Goal: Information Seeking & Learning: Learn about a topic

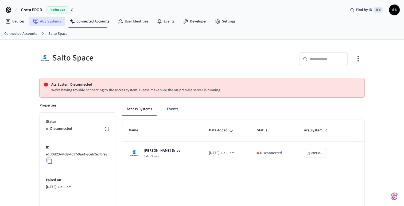
click at [53, 23] on link "ACS Systems" at bounding box center [47, 22] width 36 height 10
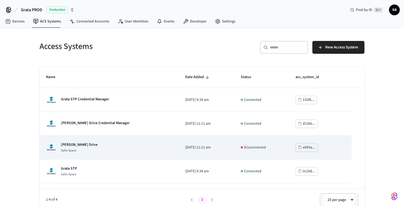
click at [79, 146] on p "[PERSON_NAME] Drive" at bounding box center [79, 144] width 37 height 5
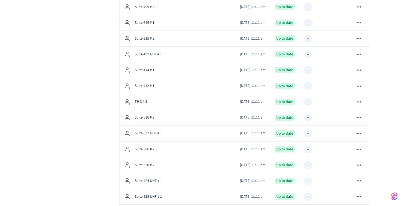
scroll to position [745, 0]
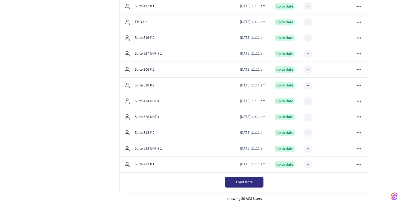
click at [250, 184] on span "Load More" at bounding box center [244, 181] width 17 height 5
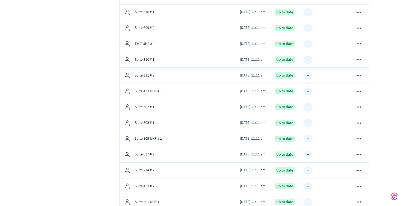
scroll to position [1535, 0]
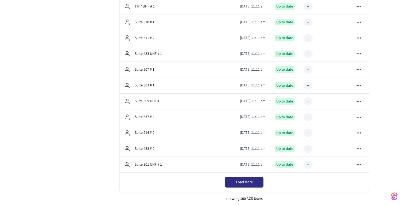
click at [250, 183] on span "Load More" at bounding box center [244, 181] width 17 height 5
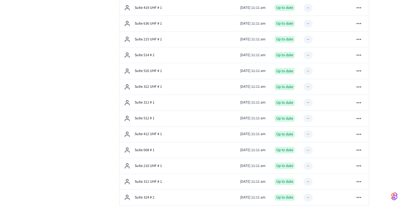
scroll to position [2324, 0]
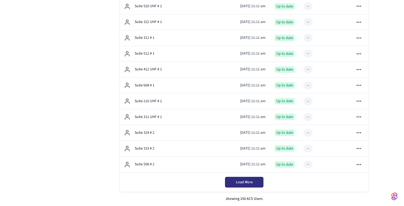
click at [244, 181] on span "Load More" at bounding box center [244, 181] width 17 height 5
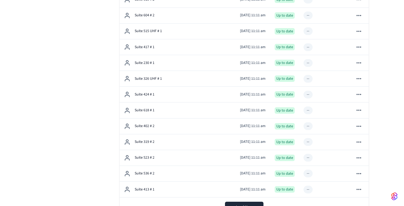
scroll to position [3114, 0]
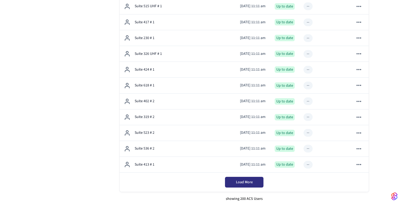
click at [248, 183] on span "Load More" at bounding box center [244, 181] width 17 height 5
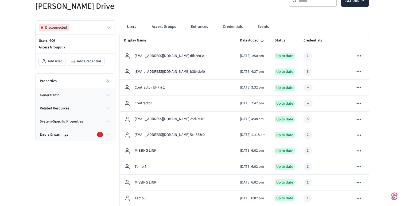
scroll to position [79, 0]
click at [163, 26] on button "Access Groups" at bounding box center [163, 27] width 33 height 13
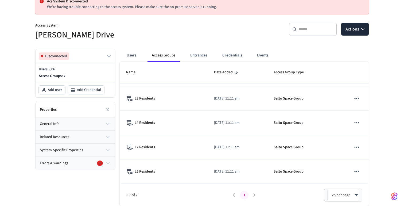
scroll to position [0, 0]
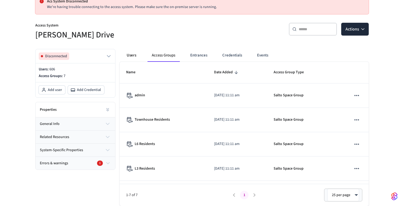
click at [132, 54] on button "Users" at bounding box center [131, 55] width 19 height 13
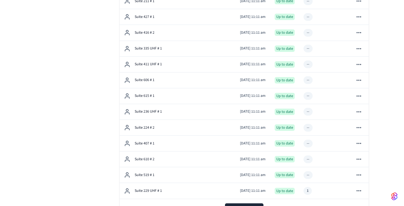
scroll to position [3904, 0]
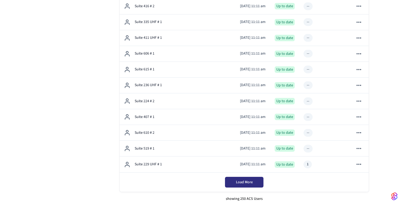
click at [248, 183] on span "Load More" at bounding box center [244, 181] width 17 height 5
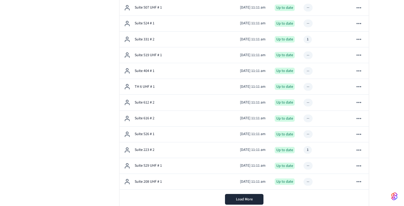
scroll to position [4693, 0]
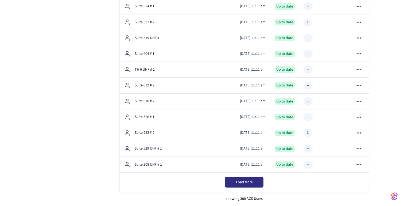
click at [244, 182] on span "Load More" at bounding box center [244, 181] width 17 height 5
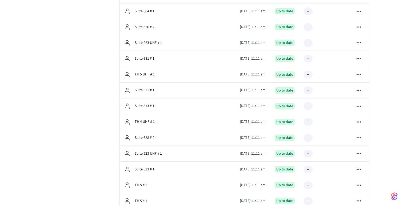
scroll to position [5483, 0]
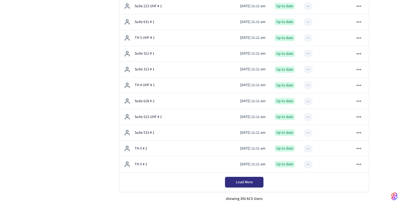
click at [245, 185] on button "Load More" at bounding box center [244, 182] width 38 height 11
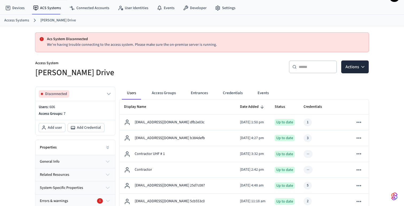
scroll to position [6, 0]
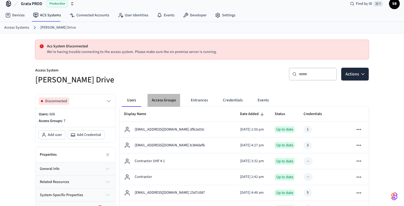
click at [164, 101] on button "Access Groups" at bounding box center [163, 100] width 33 height 13
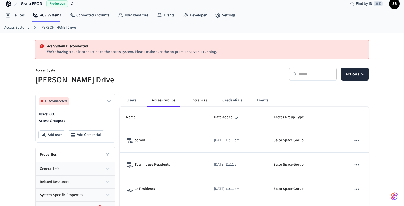
click at [210, 103] on button "Entrances" at bounding box center [199, 100] width 26 height 13
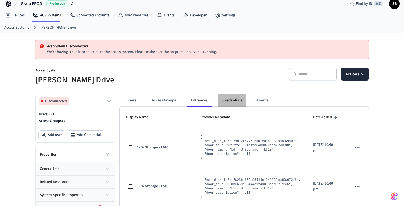
click at [228, 103] on button "Credentials" at bounding box center [232, 100] width 28 height 13
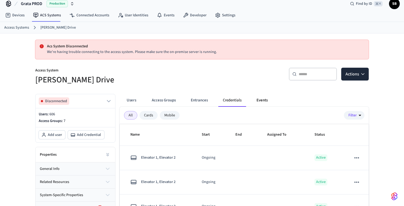
click at [270, 103] on button "Events" at bounding box center [262, 100] width 20 height 13
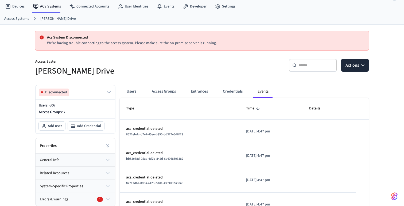
scroll to position [0, 0]
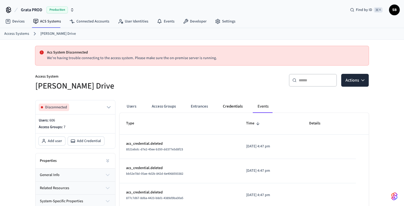
click at [229, 106] on button "Credentials" at bounding box center [233, 106] width 28 height 13
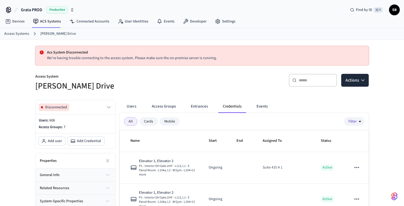
scroll to position [274, 0]
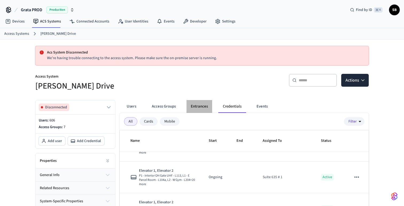
click at [197, 100] on button "Entrances" at bounding box center [199, 106] width 26 height 13
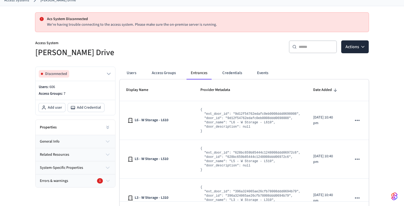
scroll to position [51, 0]
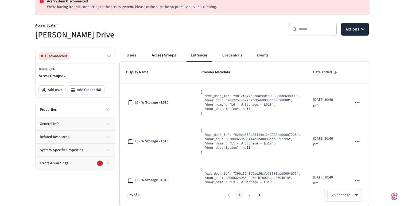
click at [167, 56] on button "Access Groups" at bounding box center [163, 55] width 33 height 13
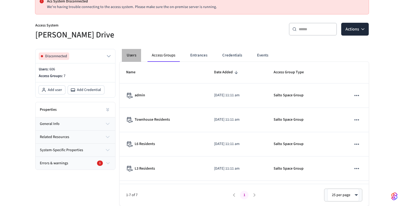
click at [130, 55] on button "Users" at bounding box center [131, 55] width 19 height 13
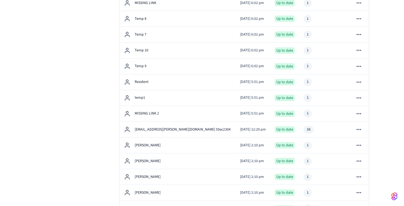
scroll to position [0, 0]
